Goal: Task Accomplishment & Management: Manage account settings

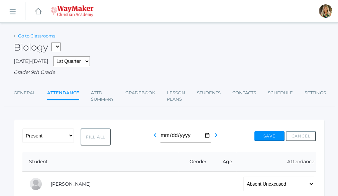
click at [40, 37] on link "Go to Classrooms" at bounding box center [36, 35] width 37 height 5
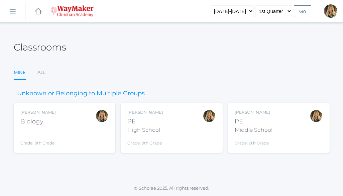
drag, startPoint x: 163, startPoint y: 129, endPoint x: 166, endPoint y: 126, distance: 4.0
click at [163, 129] on div "[PERSON_NAME] PE High School Grade: 9th Grade HSPE" at bounding box center [171, 127] width 88 height 37
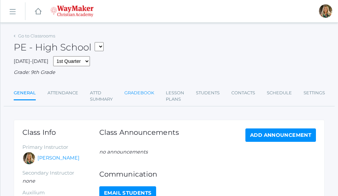
click at [142, 94] on link "Gradebook" at bounding box center [139, 92] width 30 height 13
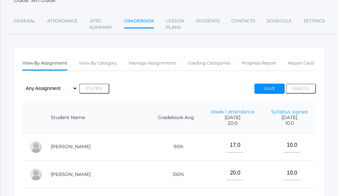
scroll to position [67, 0]
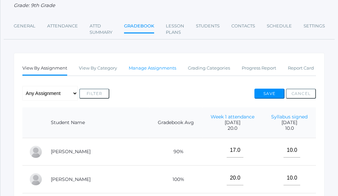
click at [147, 69] on link "Manage Assignments" at bounding box center [152, 67] width 47 height 13
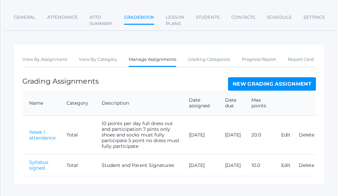
scroll to position [89, 0]
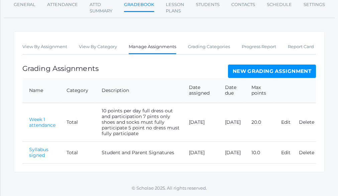
click at [263, 71] on link "New Grading Assignment" at bounding box center [272, 70] width 88 height 13
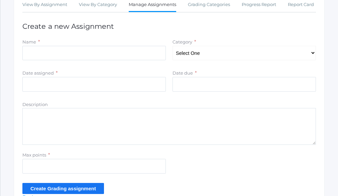
scroll to position [134, 0]
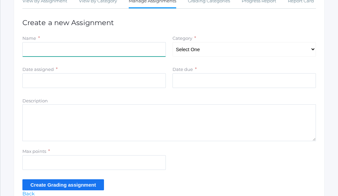
click at [63, 53] on input "Name" at bounding box center [93, 49] width 143 height 15
type input "Week 2 Attendance"
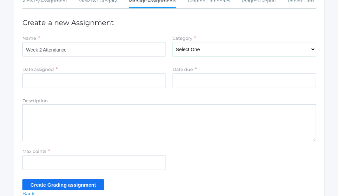
type input "2025-09-10"
type input "[DATE]"
type input "20"
click at [79, 187] on input "Create Grading assignment" at bounding box center [63, 184] width 82 height 11
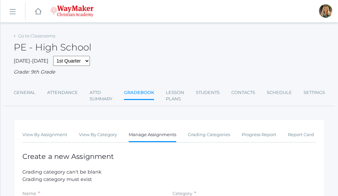
click at [142, 94] on link "Gradebook" at bounding box center [139, 93] width 30 height 14
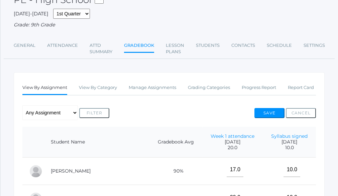
scroll to position [33, 0]
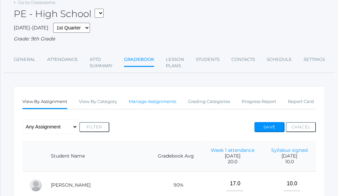
click at [148, 103] on link "Manage Assignments" at bounding box center [152, 101] width 47 height 13
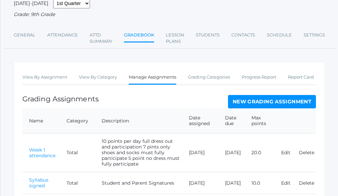
scroll to position [89, 0]
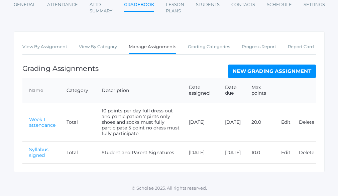
click at [269, 71] on link "New Grading Assignment" at bounding box center [272, 70] width 88 height 13
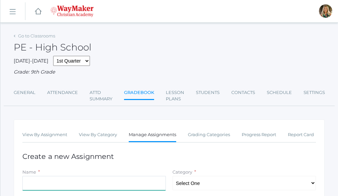
click at [53, 180] on input "Name" at bounding box center [93, 183] width 143 height 15
type input "Week 2 Attendance"
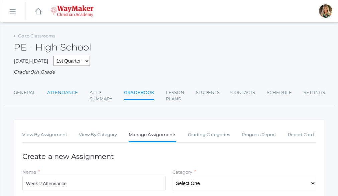
type input "2025-09-10"
type input "[DATE]"
type input "20"
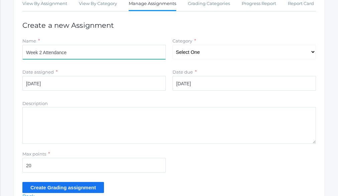
scroll to position [134, 0]
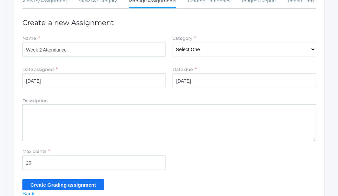
click at [43, 186] on input "Create Grading assignment" at bounding box center [63, 184] width 82 height 11
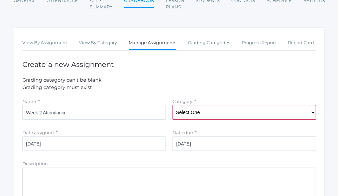
scroll to position [134, 0]
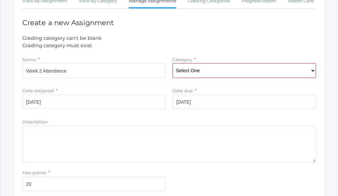
click at [313, 72] on select "Select One Total" at bounding box center [243, 70] width 143 height 15
select select "1095"
click at [172, 64] on select "Select One Total" at bounding box center [243, 70] width 143 height 15
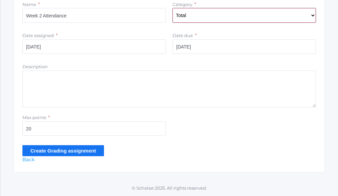
scroll to position [190, 0]
click at [70, 147] on input "Create Grading assignment" at bounding box center [63, 150] width 82 height 11
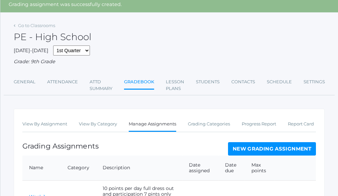
scroll to position [67, 0]
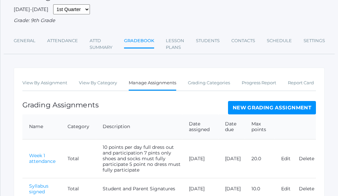
click at [141, 41] on link "Gradebook" at bounding box center [139, 41] width 30 height 14
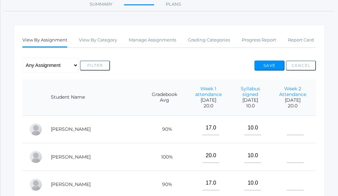
scroll to position [134, 0]
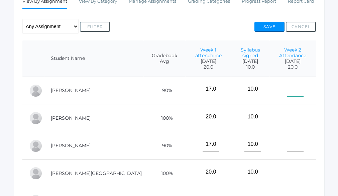
click at [287, 88] on input"] "text" at bounding box center [295, 89] width 17 height 15
type input"] "7"
click at [291, 104] on td at bounding box center [292, 118] width 46 height 28
click at [287, 114] on input"] "text" at bounding box center [295, 116] width 17 height 15
type input"] "20"
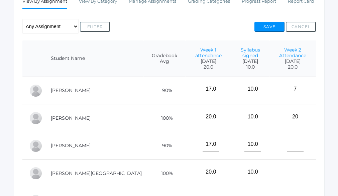
click at [286, 148] on td at bounding box center [292, 146] width 46 height 28
click at [287, 145] on input"] "text" at bounding box center [295, 144] width 17 height 15
type input"] "20"
click at [287, 165] on input"] "text" at bounding box center [295, 171] width 17 height 15
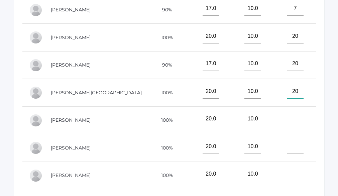
scroll to position [254, 0]
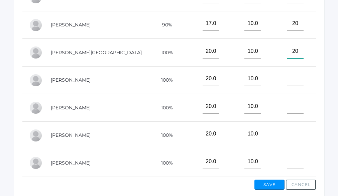
type input"] "20"
click at [287, 76] on input"] "text" at bounding box center [295, 78] width 17 height 15
type input"] "20"
click at [287, 103] on input"] "text" at bounding box center [295, 106] width 17 height 15
type input"] "20"
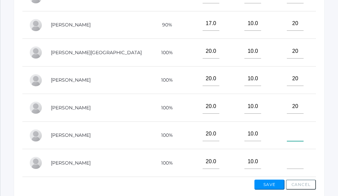
click at [287, 132] on input"] "text" at bounding box center [295, 134] width 17 height 15
type input"] "20"
click at [287, 160] on input"] "text" at bounding box center [295, 161] width 17 height 15
type input"] "3"
type input"] "20"
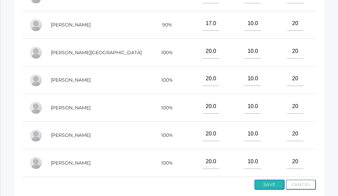
click at [265, 183] on button "Save" at bounding box center [269, 184] width 30 height 10
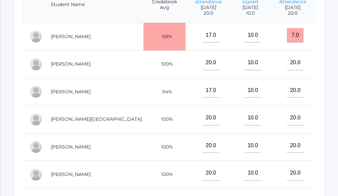
scroll to position [157, 0]
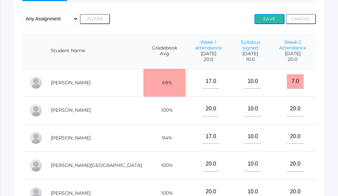
click at [271, 19] on button "Save" at bounding box center [269, 19] width 30 height 10
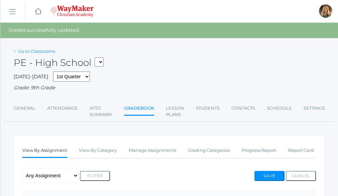
click at [31, 50] on link "Go to Classrooms" at bounding box center [36, 50] width 37 height 5
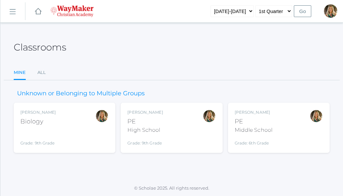
click at [67, 111] on div "[PERSON_NAME] Biology Grade: 9th Grade BIO" at bounding box center [64, 127] width 88 height 37
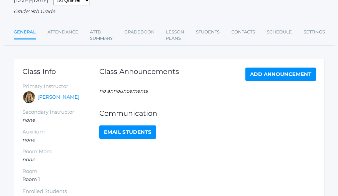
scroll to position [67, 0]
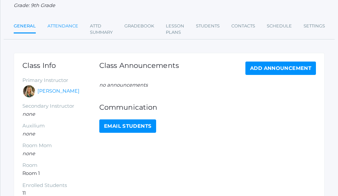
click at [67, 27] on link "Attendance" at bounding box center [62, 25] width 31 height 13
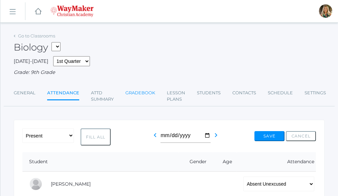
click at [148, 92] on link "Gradebook" at bounding box center [140, 92] width 30 height 13
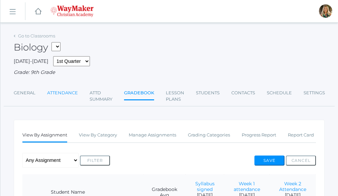
click at [66, 94] on link "Attendance" at bounding box center [62, 92] width 31 height 13
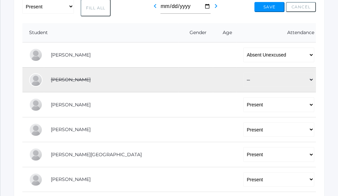
scroll to position [130, 0]
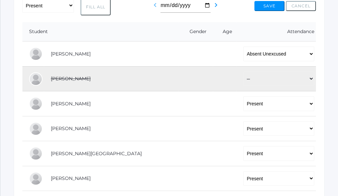
click at [154, 7] on icon "chevron_left" at bounding box center [155, 5] width 8 height 8
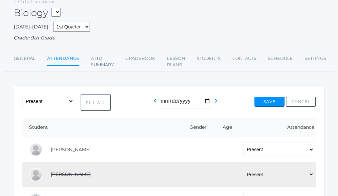
scroll to position [30, 0]
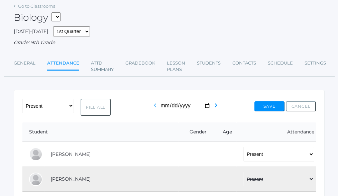
click at [153, 106] on icon "chevron_left" at bounding box center [155, 105] width 8 height 8
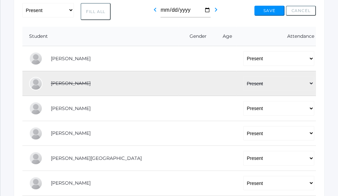
scroll to position [123, 0]
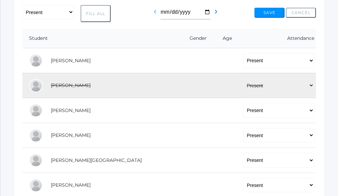
click at [153, 12] on icon "chevron_left" at bounding box center [155, 12] width 8 height 8
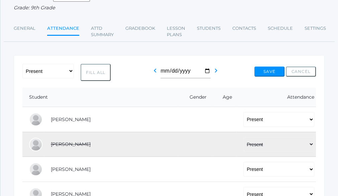
scroll to position [76, 0]
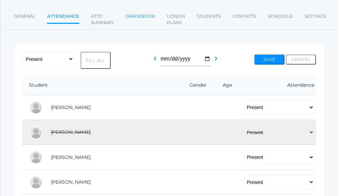
click at [143, 18] on link "Gradebook" at bounding box center [140, 16] width 30 height 13
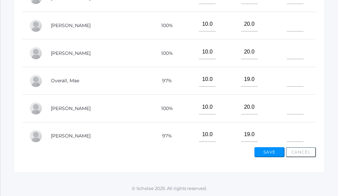
scroll to position [298, 0]
click at [288, 132] on input"] "text" at bounding box center [295, 134] width 17 height 15
type input"] "17"
click at [269, 95] on td at bounding box center [292, 109] width 46 height 28
click at [287, 108] on input"] "text" at bounding box center [295, 107] width 17 height 15
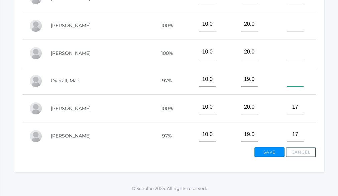
click at [287, 77] on input"] "text" at bounding box center [295, 79] width 17 height 15
click at [287, 101] on input"] "17" at bounding box center [295, 107] width 17 height 15
type input"] "18"
click at [287, 134] on input"] "17" at bounding box center [295, 134] width 17 height 15
type input"] "18"
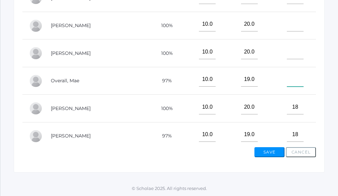
click at [287, 76] on input"] "text" at bounding box center [295, 79] width 17 height 15
type input"] "14"
click at [287, 52] on input"] "text" at bounding box center [295, 51] width 17 height 15
type input"] "18"
click at [290, 22] on input"] "text" at bounding box center [295, 24] width 17 height 15
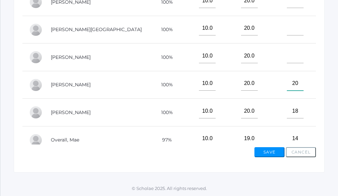
scroll to position [6, 0]
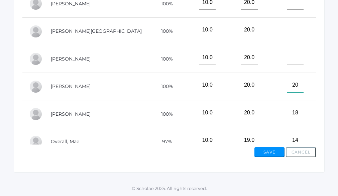
type input"] "20"
click at [287, 56] on input"] "text" at bounding box center [295, 57] width 17 height 15
type input"] "20"
click at [287, 28] on input"] "text" at bounding box center [295, 30] width 17 height 15
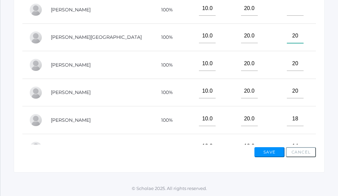
type input"] "20"
click at [287, 8] on input"] "text" at bounding box center [295, 8] width 17 height 15
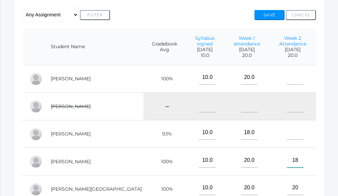
scroll to position [122, 0]
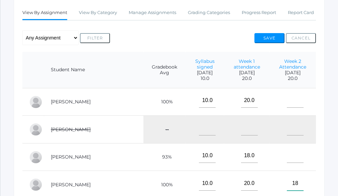
type input"] "18"
click at [287, 157] on input"] "text" at bounding box center [295, 155] width 17 height 15
type input"] "20"
click at [287, 99] on input"] "text" at bounding box center [295, 100] width 17 height 15
type input"] "17"
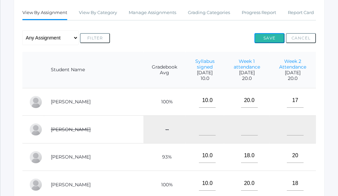
click at [272, 36] on button "Save" at bounding box center [269, 38] width 30 height 10
